Goal: Task Accomplishment & Management: Manage account settings

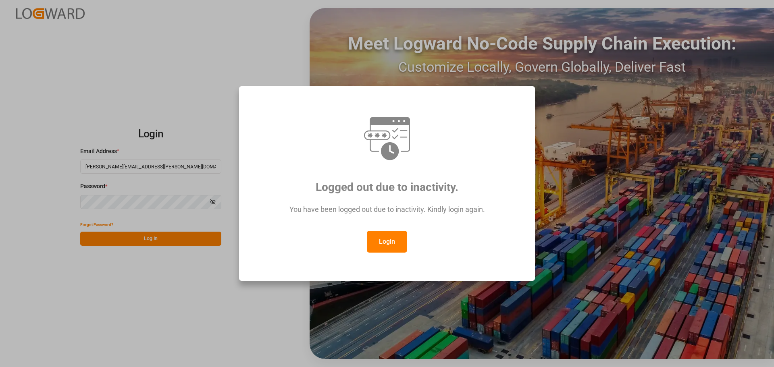
click at [396, 241] on button "Login" at bounding box center [387, 242] width 40 height 22
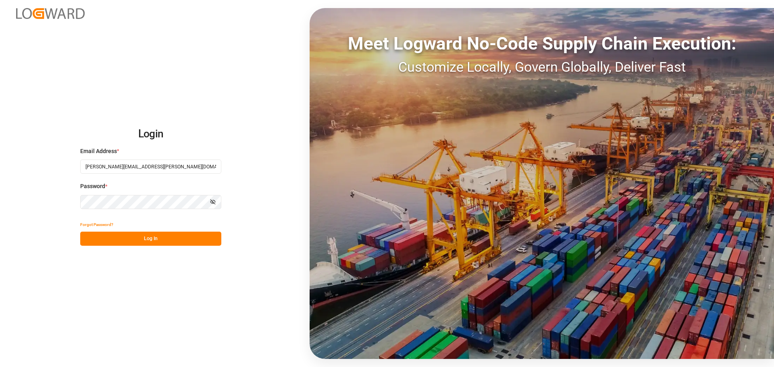
click at [139, 238] on button "Log In" at bounding box center [150, 239] width 141 height 14
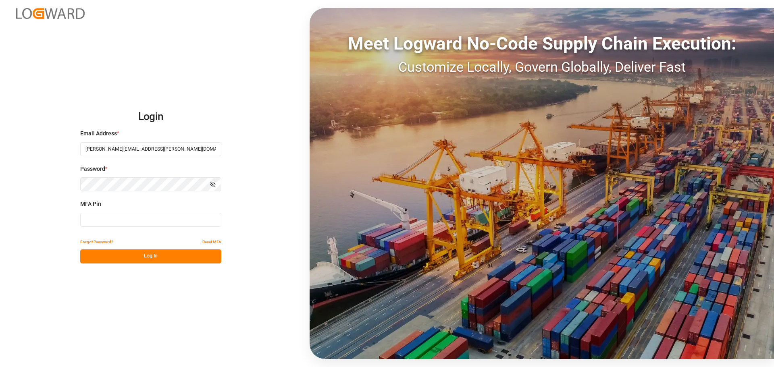
click at [156, 220] on input at bounding box center [150, 220] width 141 height 14
type input "855265"
click at [154, 255] on button "Log In" at bounding box center [150, 257] width 141 height 14
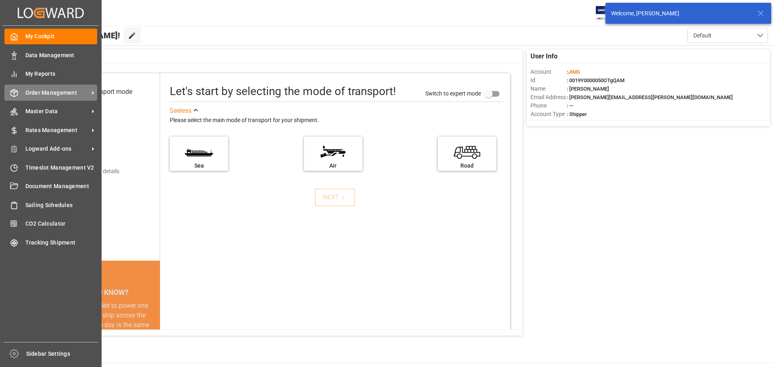
click at [29, 91] on span "Order Management" at bounding box center [57, 93] width 64 height 8
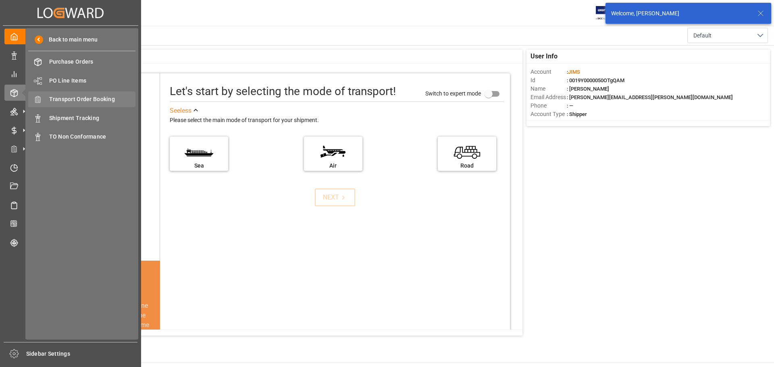
click at [83, 98] on span "Transport Order Booking" at bounding box center [92, 99] width 87 height 8
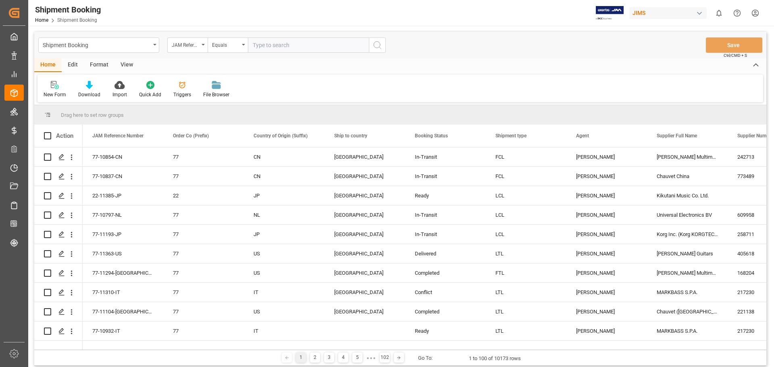
click at [275, 47] on input "text" at bounding box center [308, 44] width 121 height 15
type input "77-11340-US"
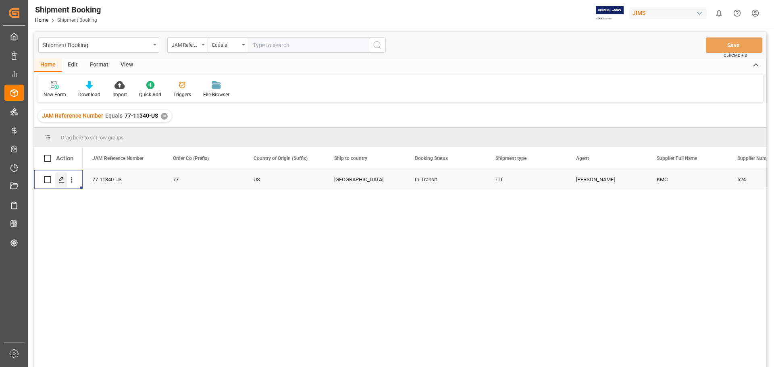
click at [59, 178] on icon "Press SPACE to select this row." at bounding box center [61, 180] width 6 height 6
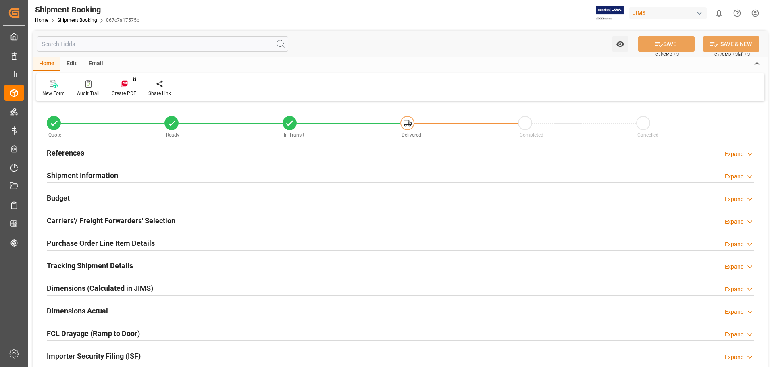
type input "1"
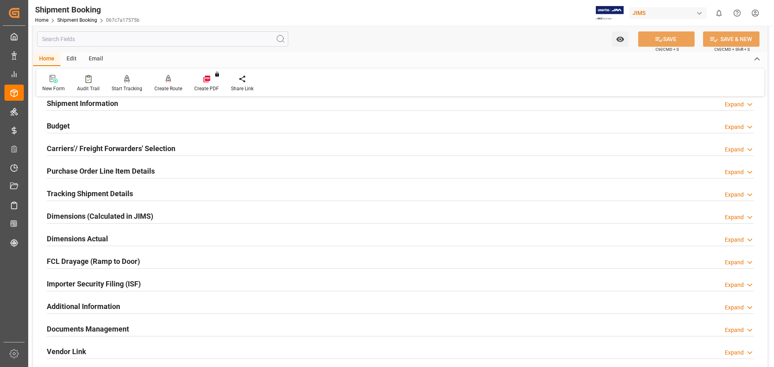
scroll to position [67, 0]
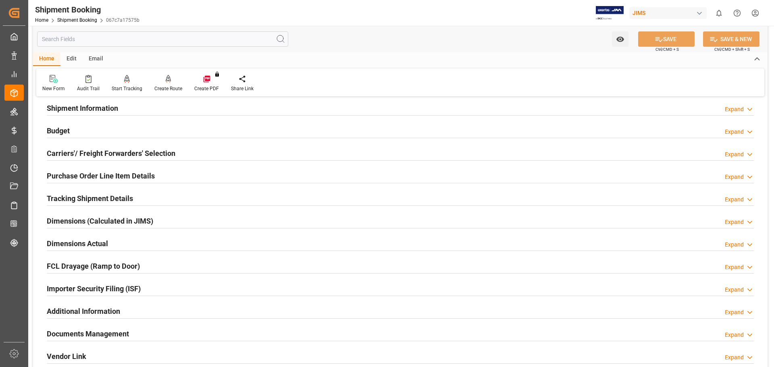
click at [89, 174] on h2 "Purchase Order Line Item Details" at bounding box center [101, 176] width 108 height 11
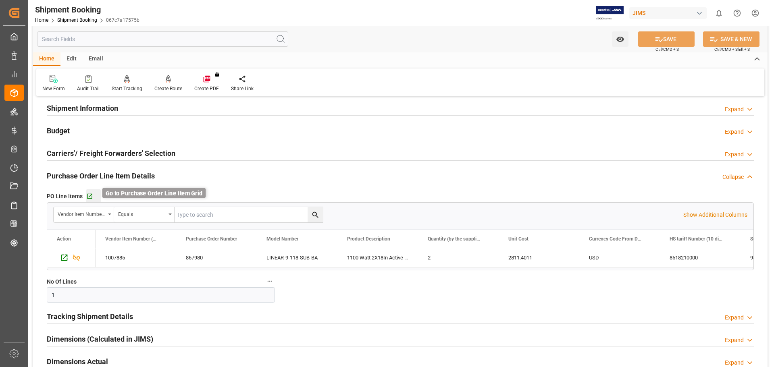
click at [90, 198] on icon "button" at bounding box center [89, 196] width 5 height 5
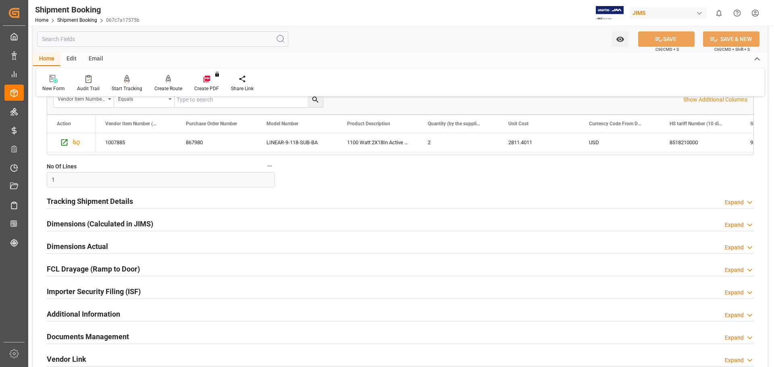
scroll to position [202, 0]
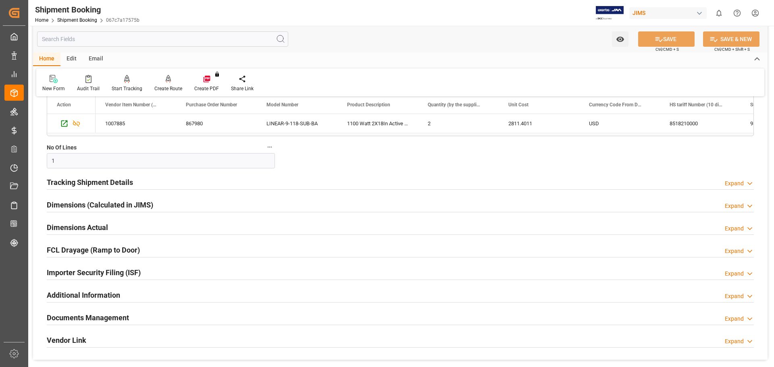
click at [115, 317] on h2 "Documents Management" at bounding box center [88, 317] width 82 height 11
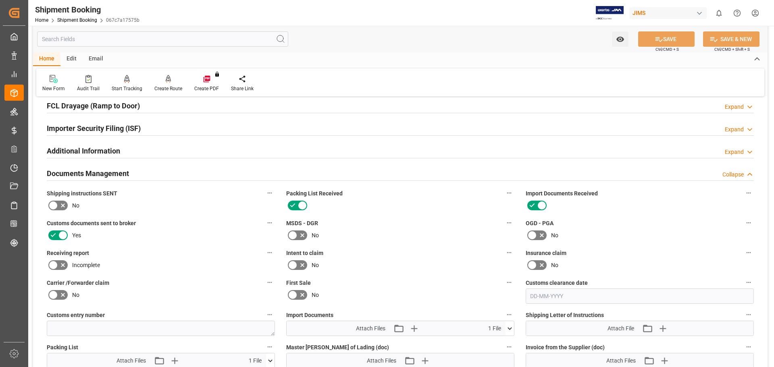
scroll to position [403, 0]
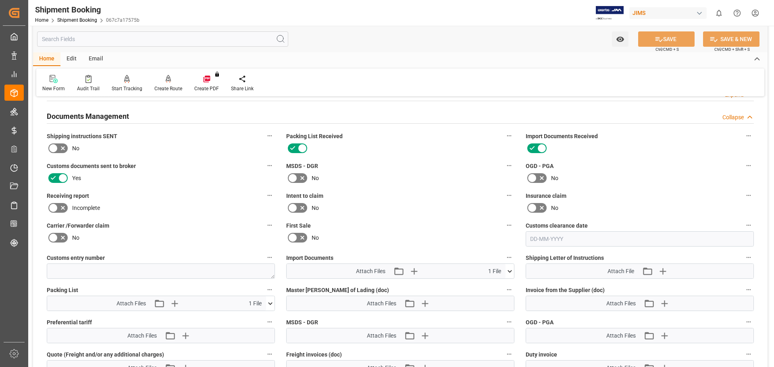
click at [509, 268] on icon at bounding box center [509, 271] width 8 height 8
click at [414, 270] on icon "button" at bounding box center [414, 272] width 8 height 8
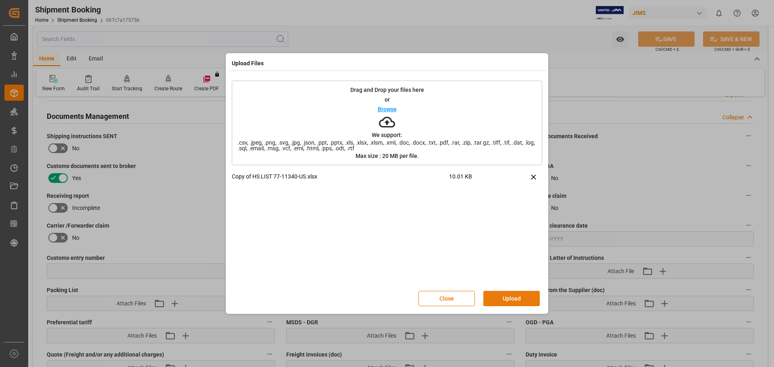
click at [502, 294] on button "Upload" at bounding box center [511, 298] width 56 height 15
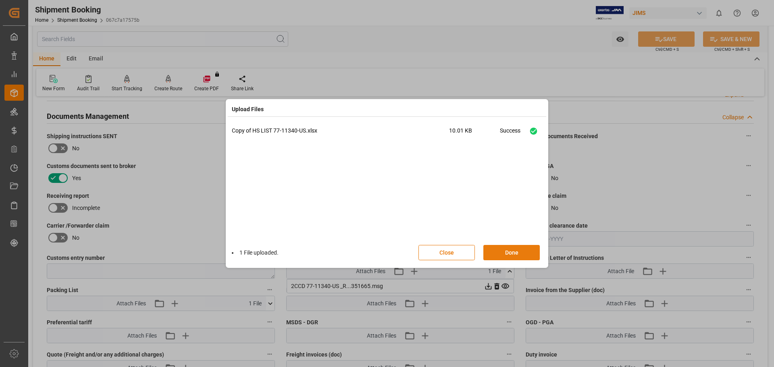
click at [497, 254] on button "Done" at bounding box center [511, 252] width 56 height 15
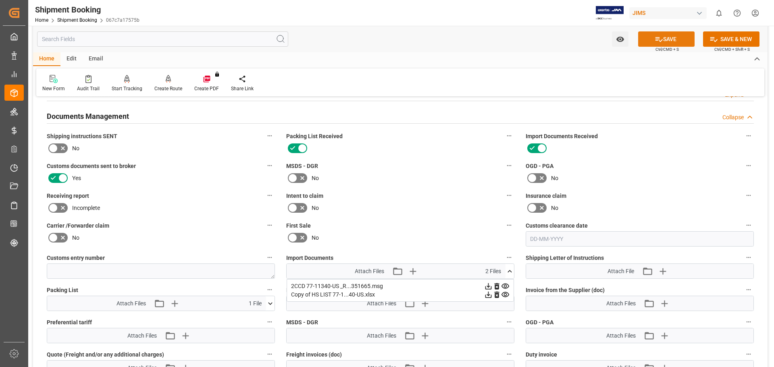
click at [662, 38] on button "SAVE" at bounding box center [666, 38] width 56 height 15
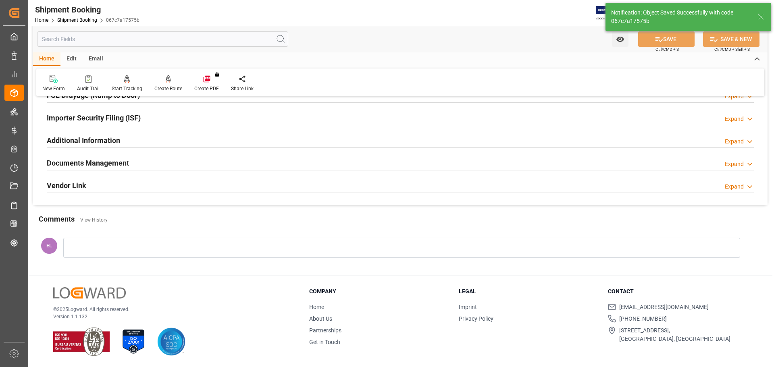
scroll to position [238, 0]
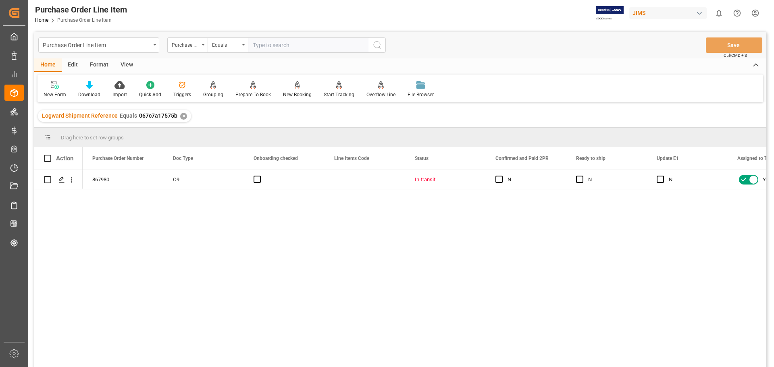
click at [129, 62] on div "View" at bounding box center [126, 65] width 25 height 14
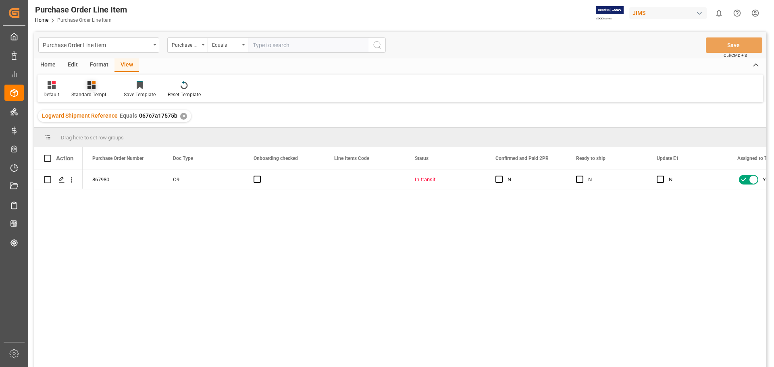
click at [90, 83] on icon at bounding box center [91, 85] width 8 height 8
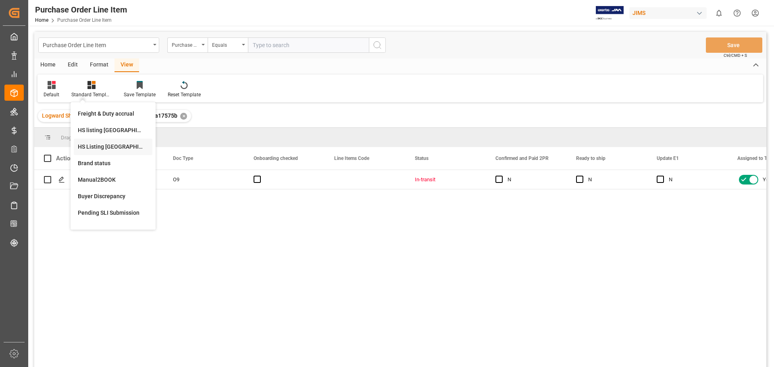
click at [106, 147] on div "HS Listing [GEOGRAPHIC_DATA]" at bounding box center [113, 147] width 71 height 8
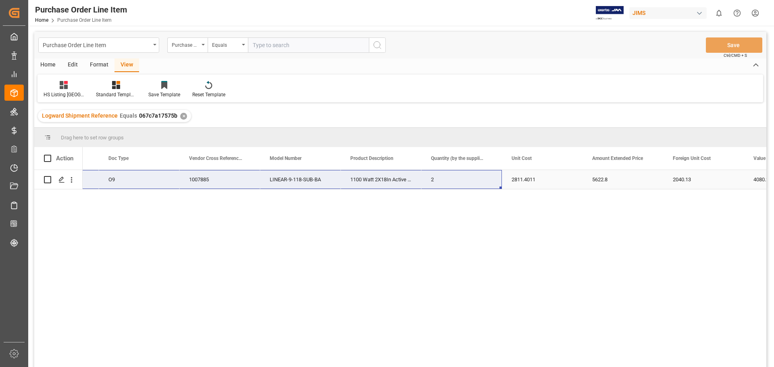
drag, startPoint x: 87, startPoint y: 183, endPoint x: 474, endPoint y: 177, distance: 387.4
click at [474, 177] on div "867980 O9 77-11340-US 1007885 LINEAR-9-118-SUB-BA 1100 Watt 2X18In Active Sub 2…" at bounding box center [637, 179] width 1398 height 19
click at [556, 232] on div "867980 O9 77-11340-US 1007885 LINEAR-9-118-SUB-BA 1100 Watt 2X18In Active Sub 2…" at bounding box center [425, 271] width 684 height 202
click at [448, 181] on div "2" at bounding box center [461, 179] width 81 height 19
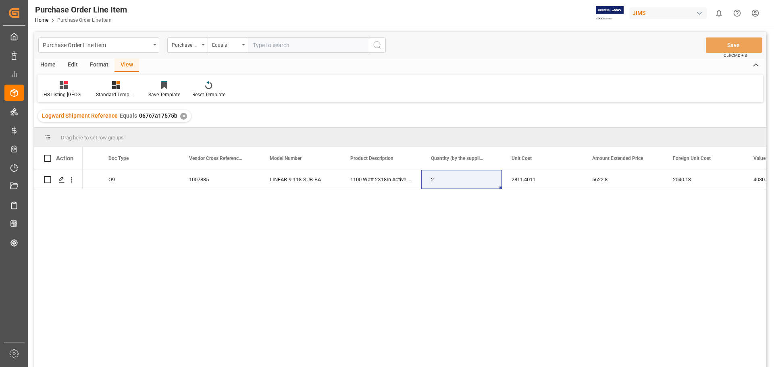
click at [629, 223] on div "867980 O9 77-11340-US 1007885 LINEAR-9-118-SUB-BA 1100 Watt 2X18In Active Sub 2…" at bounding box center [425, 271] width 684 height 202
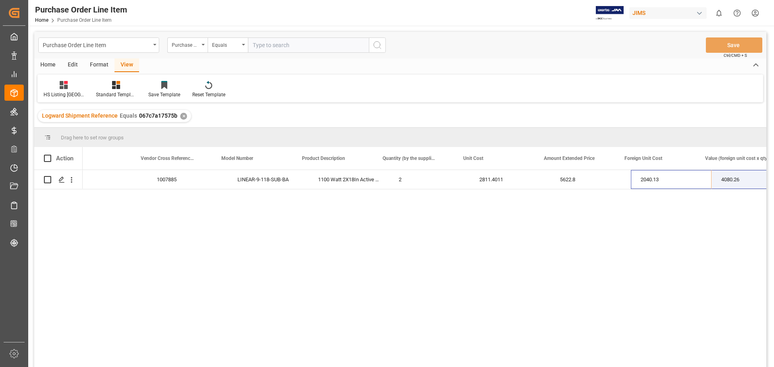
scroll to position [0, 210]
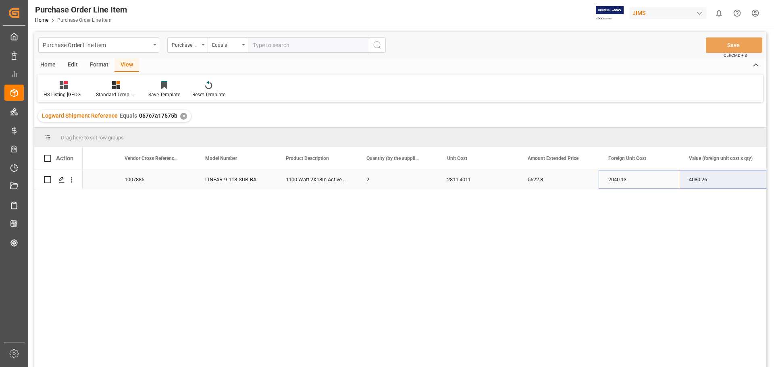
drag, startPoint x: 665, startPoint y: 180, endPoint x: 710, endPoint y: 183, distance: 45.6
click at [710, 183] on div "867980 O9 1007885 LINEAR-9-118-SUB-BA 1100 Watt 2X18In Active Sub 2 2811.4011 5…" at bounding box center [572, 179] width 1398 height 19
click at [592, 295] on div "867980 O9 1007885 LINEAR-9-118-SUB-BA 1100 Watt 2X18In Active Sub 2 2811.4011 5…" at bounding box center [425, 271] width 684 height 202
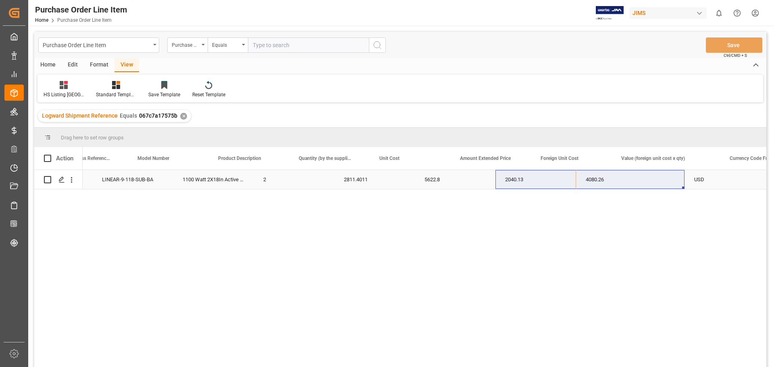
scroll to position [0, 379]
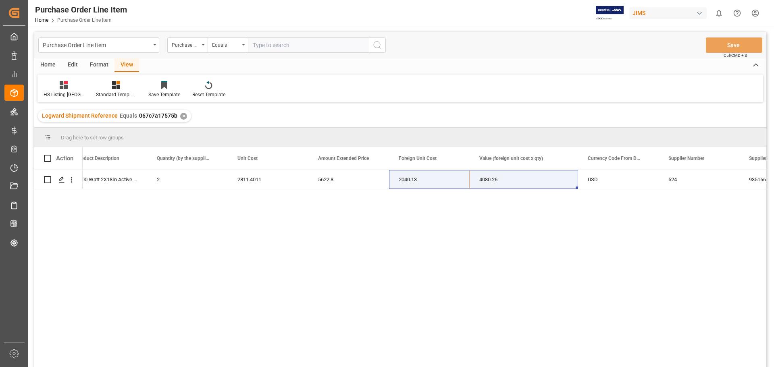
click at [662, 237] on div "LINEAR-9-118-SUB-BA 1100 Watt 2X18In Active Sub 2 2811.4011 5622.8 2040.13 4080…" at bounding box center [425, 271] width 684 height 202
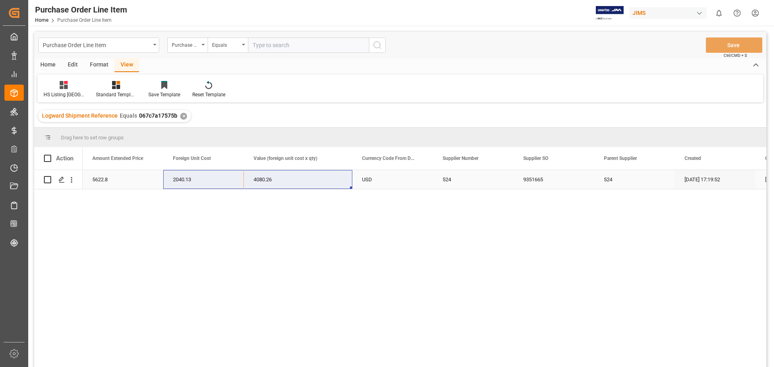
click at [241, 182] on div "2040.13" at bounding box center [203, 179] width 81 height 19
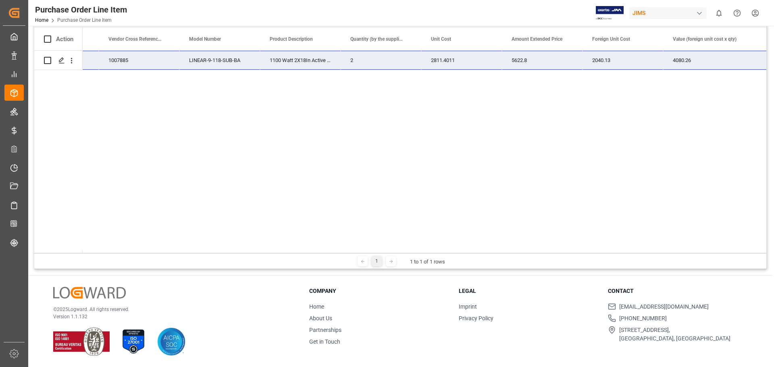
drag, startPoint x: 86, startPoint y: 62, endPoint x: 692, endPoint y: 61, distance: 605.4
click at [692, 61] on div "2 2811.4011 5622.8 2040.13 1100 Watt 2X18In Active Sub LINEAR-9-118-SUB-BA 1007…" at bounding box center [556, 60] width 1398 height 19
